Goal: Transaction & Acquisition: Purchase product/service

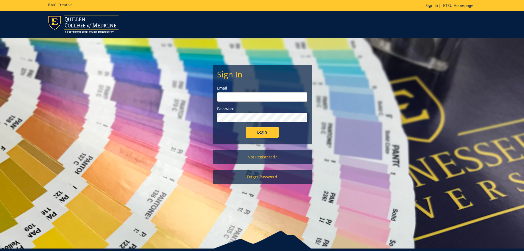
type input "hensley1@etsu.edu"
click at [262, 133] on input "Login" at bounding box center [262, 132] width 33 height 11
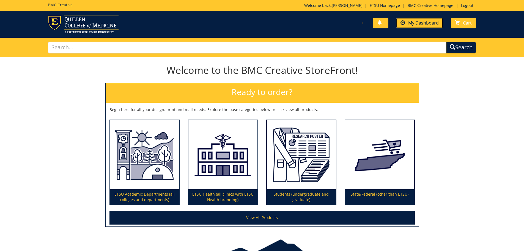
click at [416, 21] on span "My Dashboard" at bounding box center [423, 23] width 31 height 6
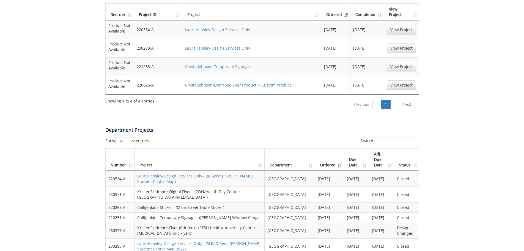
scroll to position [468, 0]
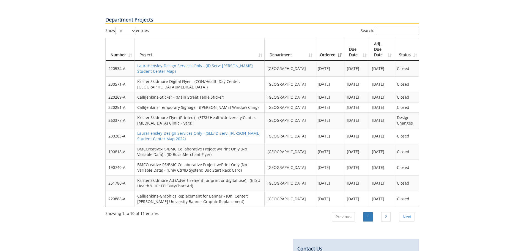
click at [350, 39] on th "Due Date" at bounding box center [356, 49] width 25 height 22
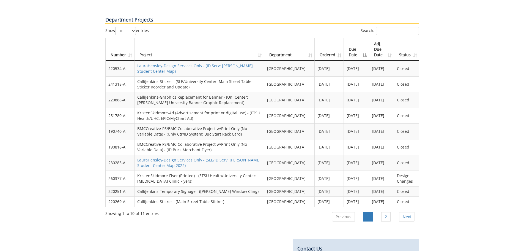
scroll to position [523, 0]
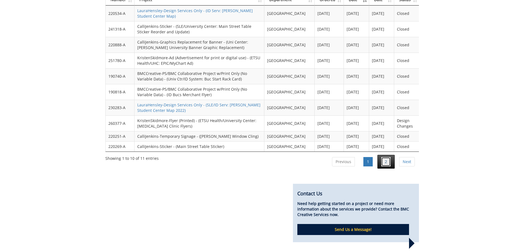
click at [385, 157] on link "2" at bounding box center [385, 161] width 9 height 9
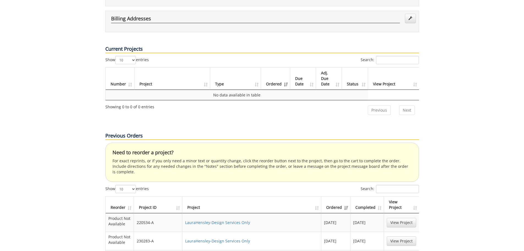
scroll to position [275, 0]
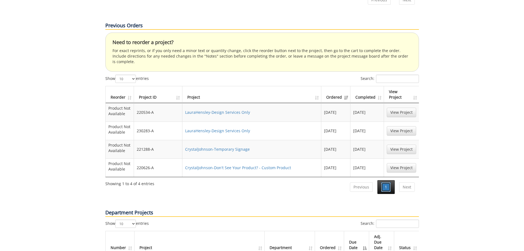
click at [385, 182] on link "1" at bounding box center [385, 186] width 9 height 9
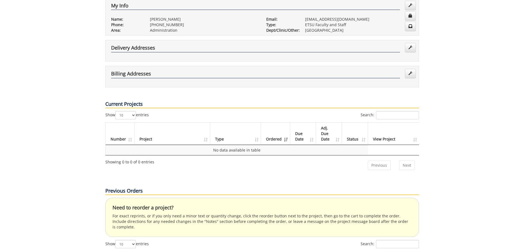
scroll to position [138, 0]
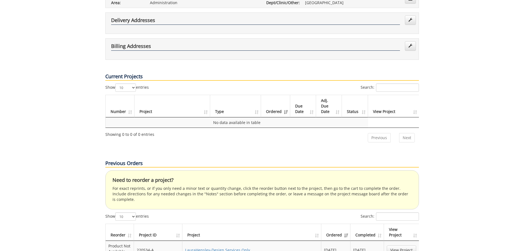
click at [334, 95] on th "Adj. Due Date" at bounding box center [329, 106] width 26 height 22
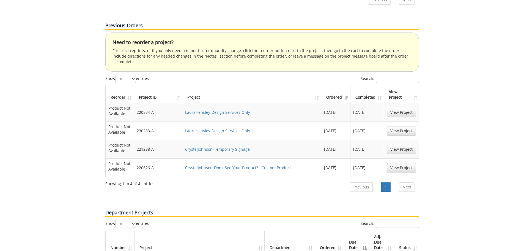
scroll to position [220, 0]
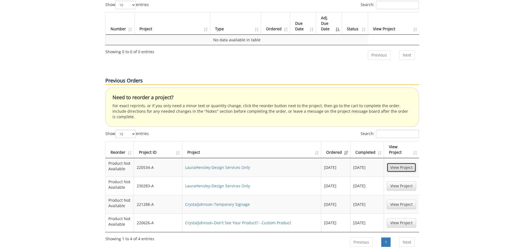
click at [399, 163] on link "View Project" at bounding box center [401, 167] width 29 height 9
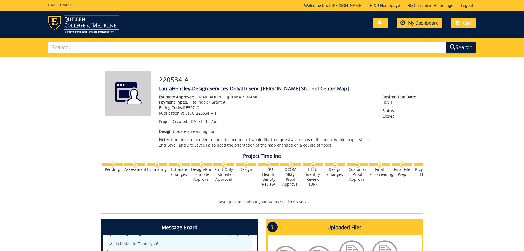
click at [413, 20] on span "My Dashboard" at bounding box center [423, 23] width 31 height 6
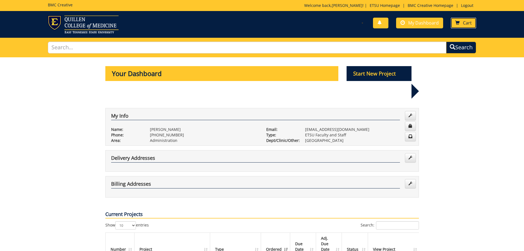
click at [460, 21] on link "Cart" at bounding box center [463, 23] width 25 height 11
click at [369, 75] on p "Start New Project" at bounding box center [379, 73] width 65 height 15
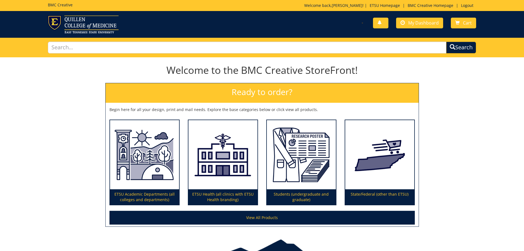
scroll to position [32, 0]
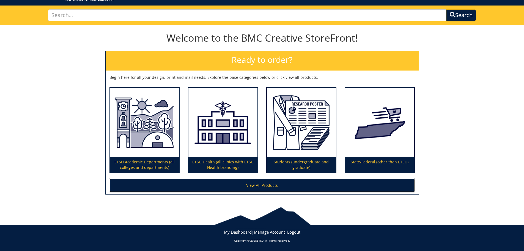
click at [265, 189] on link "View All Products" at bounding box center [261, 185] width 305 height 14
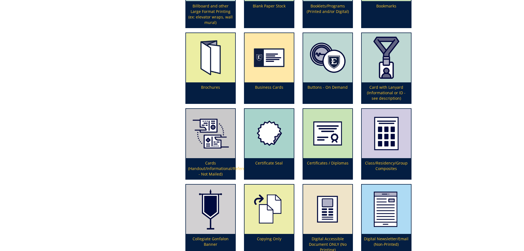
scroll to position [385, 0]
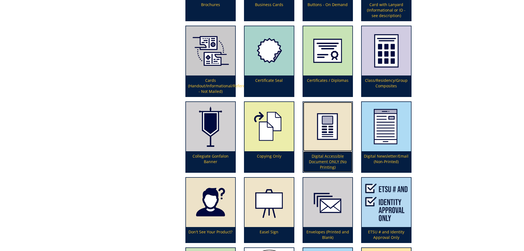
click at [324, 156] on p "Digital Accessible Document ONLY (No Printing)" at bounding box center [327, 161] width 49 height 21
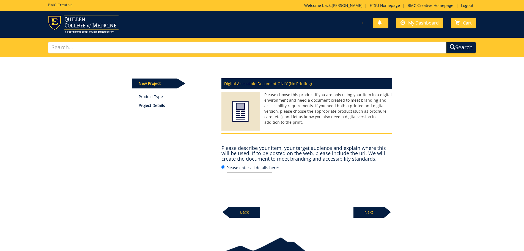
click at [250, 174] on input "Please enter all details here:" at bounding box center [249, 175] width 45 height 7
click at [241, 174] on input "Please enter all details here:" at bounding box center [249, 175] width 45 height 7
paste input "I had added a request to an existing file for updates. 220534-A. I may have nee…"
click at [237, 176] on input "I had added a request to an existing file for updates. 220534-A. I may have nee…" at bounding box center [249, 175] width 45 height 7
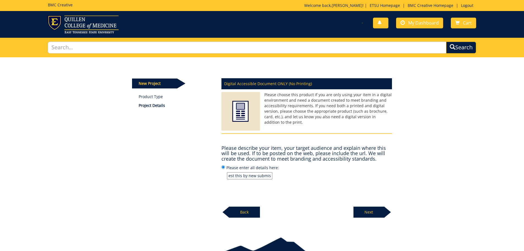
drag, startPoint x: 240, startPoint y: 175, endPoint x: 313, endPoint y: 176, distance: 72.9
click at [313, 176] on p "I had added a request to an existing file for updates. 220534-A. I may have nee…" at bounding box center [309, 175] width 165 height 7
type input "I had added a request to an existing file for updates. 220534-A but realized I …"
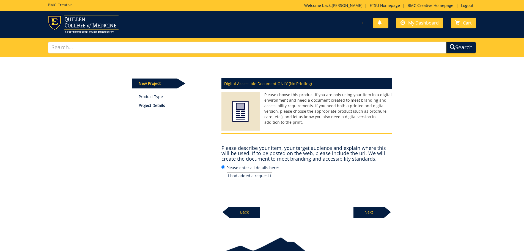
click at [373, 209] on p "Next" at bounding box center [368, 211] width 31 height 11
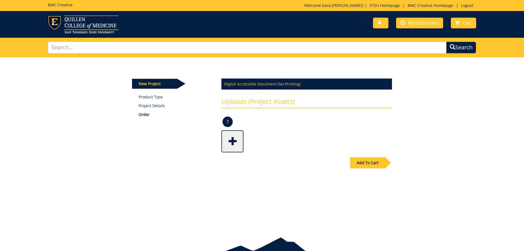
click at [231, 141] on span at bounding box center [233, 140] width 22 height 19
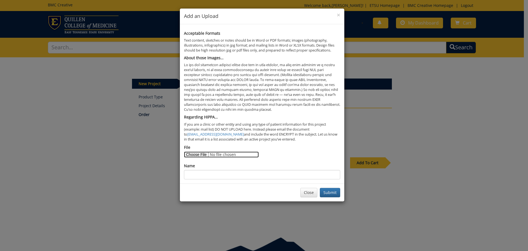
click at [196, 155] on input "File" at bounding box center [221, 154] width 75 height 6
type input "C:\fakepath\Map Update for Digital Board 9.19.25.pdf"
click at [198, 174] on input "Name" at bounding box center [262, 174] width 156 height 9
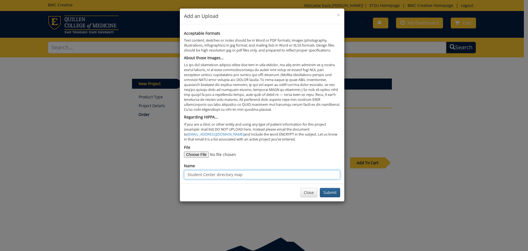
type input "Student Center directory map"
click at [327, 192] on button "Submit" at bounding box center [330, 192] width 20 height 9
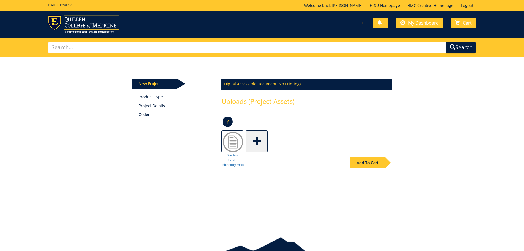
click at [359, 164] on div "Add To Cart" at bounding box center [367, 162] width 35 height 11
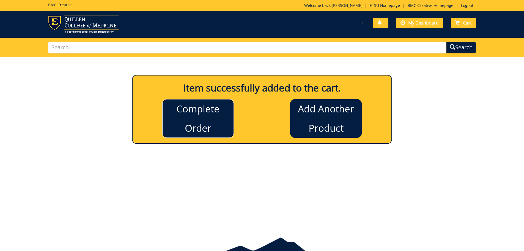
click at [190, 120] on link "Complete Order" at bounding box center [198, 118] width 72 height 39
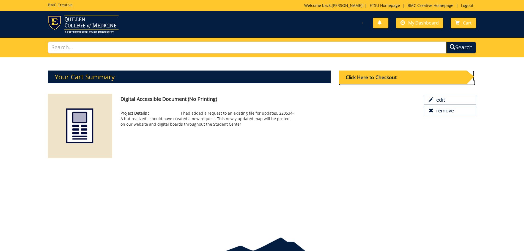
click at [392, 77] on div "Click Here to Checkout" at bounding box center [403, 76] width 128 height 13
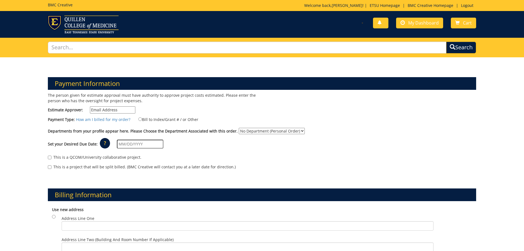
click at [119, 111] on input "Estimate Approver:" at bounding box center [112, 109] width 45 height 7
drag, startPoint x: 111, startPoint y: 109, endPoint x: 40, endPoint y: 112, distance: 71.0
click at [46, 111] on div "The person given for estimate approval must have authority to approve project c…" at bounding box center [153, 104] width 218 height 24
type input "\"
click at [104, 109] on input "Estimate Approver:" at bounding box center [112, 109] width 45 height 7
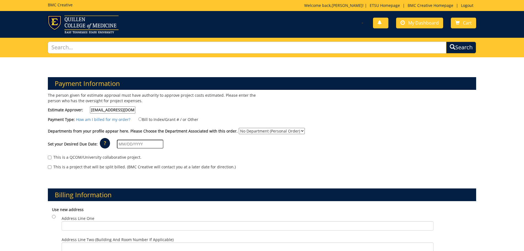
type input "[EMAIL_ADDRESS][DOMAIN_NAME]"
click at [138, 119] on input "Bill to Index/Grant # / or Other" at bounding box center [140, 119] width 4 height 4
radio input "true"
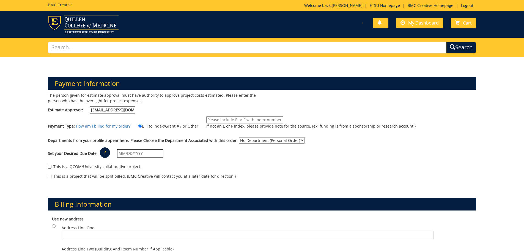
click at [245, 119] on input "If not an E or F index, please provide note for the source. (ex. funding is fro…" at bounding box center [244, 119] width 77 height 7
click at [213, 120] on input "If not an E or F index, please provide note for the source. (ex. funding is fro…" at bounding box center [244, 119] width 77 height 7
click at [262, 118] on input "E50711 (10-26100-100000-100-#-200-999-252-999" at bounding box center [244, 119] width 77 height 7
type input "E50711 (10-26100-100000-100-74160-200-999-252-999"
click at [258, 140] on select "No Department (Personal Order) [GEOGRAPHIC_DATA]" at bounding box center [272, 140] width 66 height 6
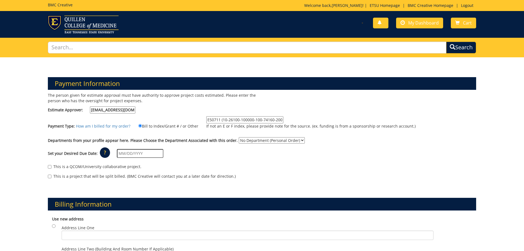
select select "189"
click at [239, 137] on select "No Department (Personal Order) [GEOGRAPHIC_DATA]" at bounding box center [272, 140] width 66 height 6
click at [155, 150] on input "text" at bounding box center [140, 153] width 46 height 9
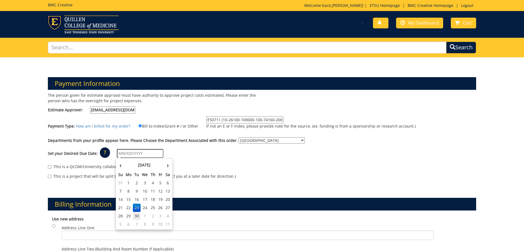
click at [136, 215] on td "30" at bounding box center [137, 215] width 8 height 8
type input "[DATE]"
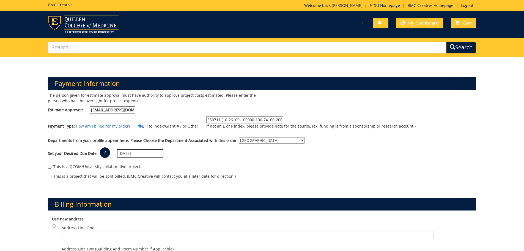
scroll to position [110, 0]
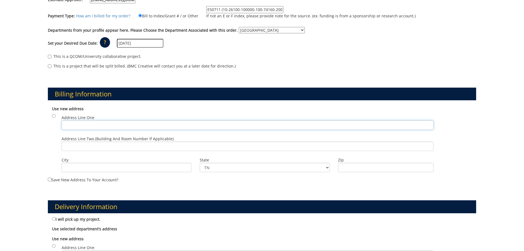
click at [80, 126] on input "Address Line One" at bounding box center [248, 124] width 372 height 9
type input "PO Box 70692"
click at [76, 167] on input "City" at bounding box center [127, 167] width 130 height 9
type input "[GEOGRAPHIC_DATA]"
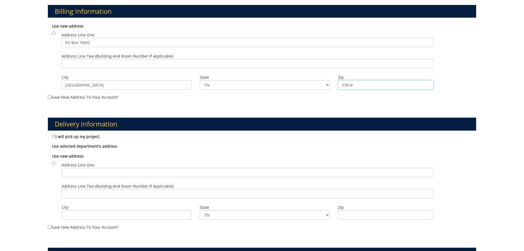
scroll to position [248, 0]
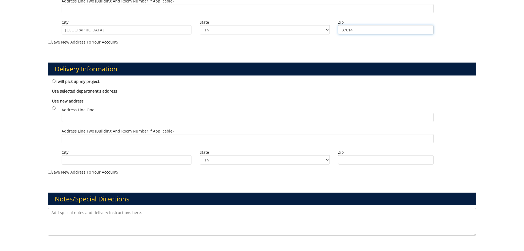
type input "37614"
click at [72, 214] on textarea at bounding box center [262, 222] width 428 height 28
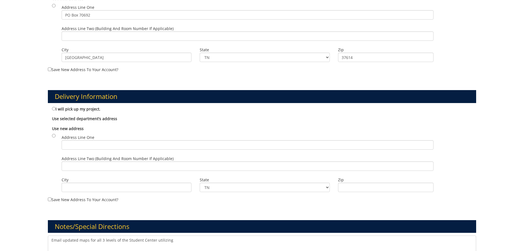
scroll to position [330, 0]
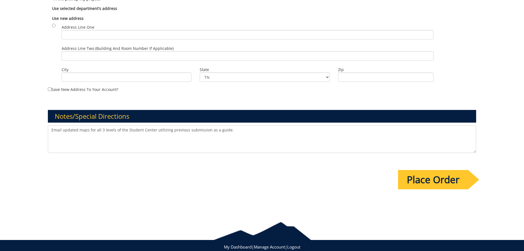
type textarea "Email updated maps for all 3 levels of the Student Center utilizing previous su…"
click at [431, 179] on input "Place Order" at bounding box center [433, 179] width 70 height 19
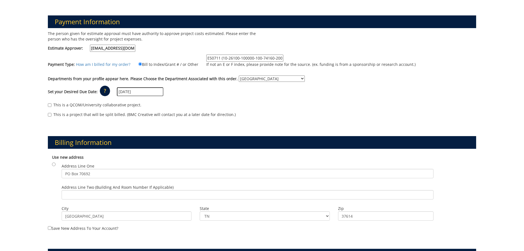
scroll to position [165, 0]
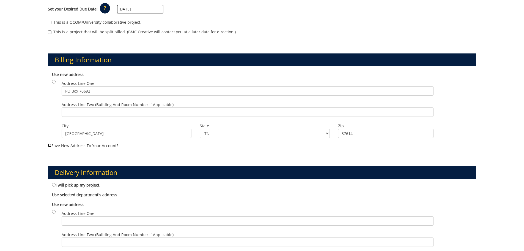
click at [49, 145] on input "Save new address to your account?" at bounding box center [50, 145] width 4 height 4
checkbox input "true"
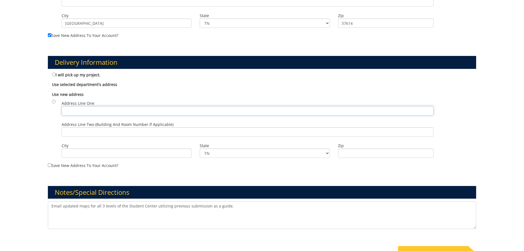
click at [86, 110] on input "Address Line One" at bounding box center [248, 110] width 372 height 9
type input "PO Box 70692"
click at [87, 152] on input "City" at bounding box center [127, 152] width 130 height 9
type input "[GEOGRAPHIC_DATA]"
type input "37614"
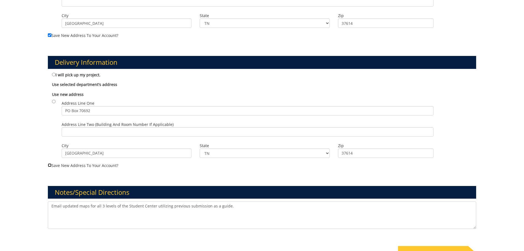
click at [50, 164] on input "Save new address to your account?" at bounding box center [50, 165] width 4 height 4
checkbox input "true"
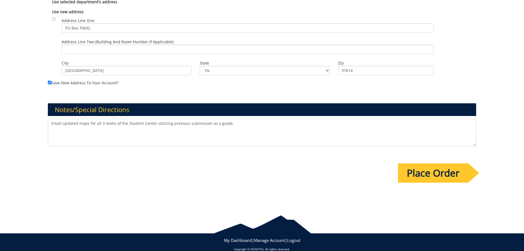
click at [439, 175] on input "Place Order" at bounding box center [433, 172] width 70 height 19
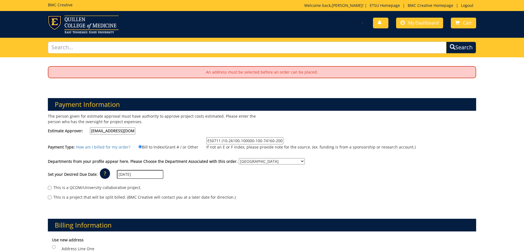
scroll to position [110, 0]
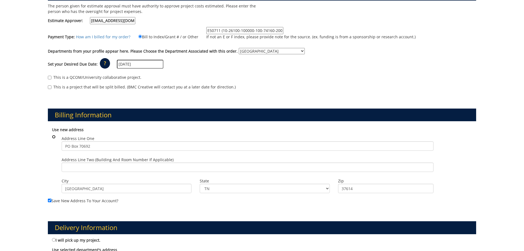
click at [54, 137] on input "radio" at bounding box center [54, 137] width 4 height 4
radio input "true"
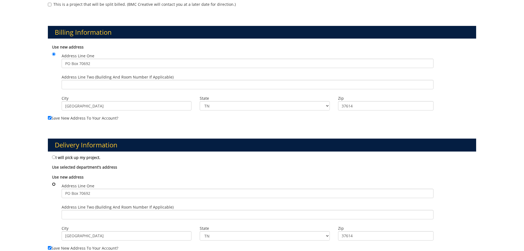
click at [54, 183] on input "radio" at bounding box center [54, 184] width 4 height 4
radio input "true"
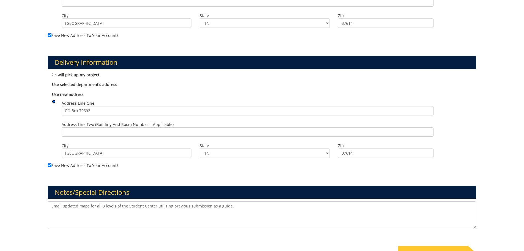
scroll to position [303, 0]
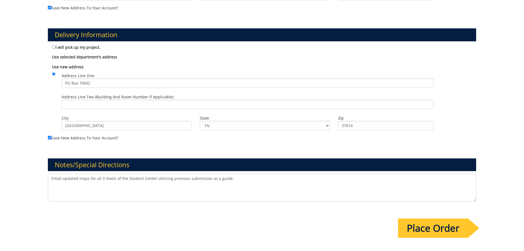
click at [409, 227] on input "Place Order" at bounding box center [433, 227] width 70 height 19
